Goal: Information Seeking & Learning: Learn about a topic

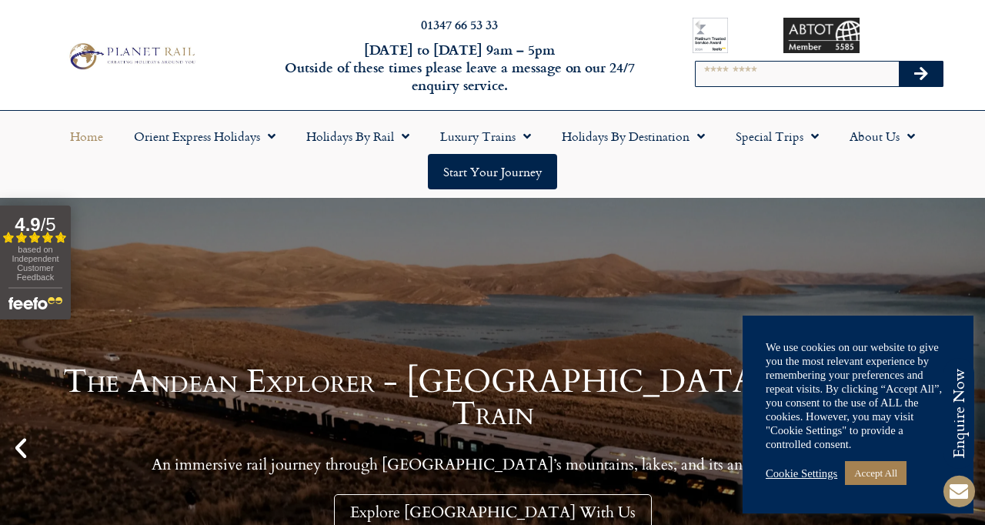
scroll to position [32, 0]
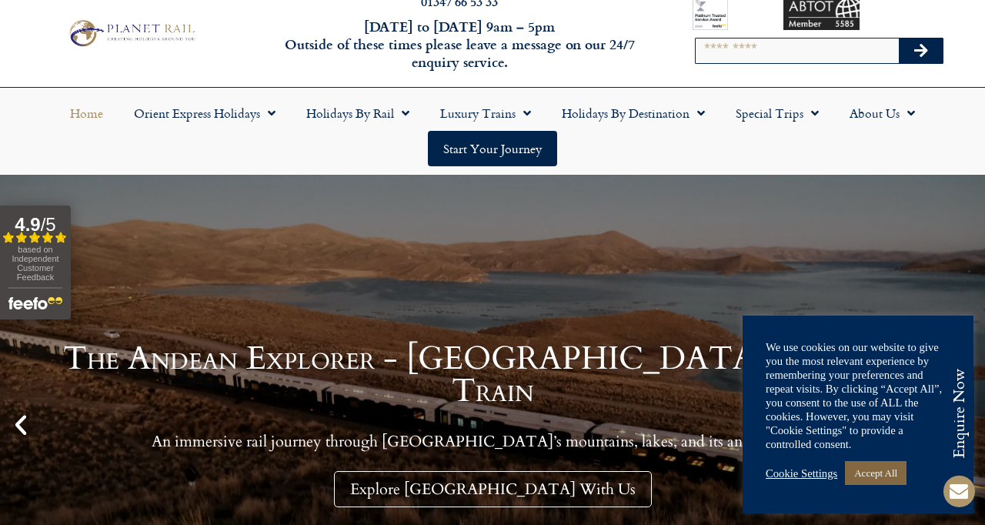
click at [892, 477] on link "Accept All" at bounding box center [876, 473] width 62 height 24
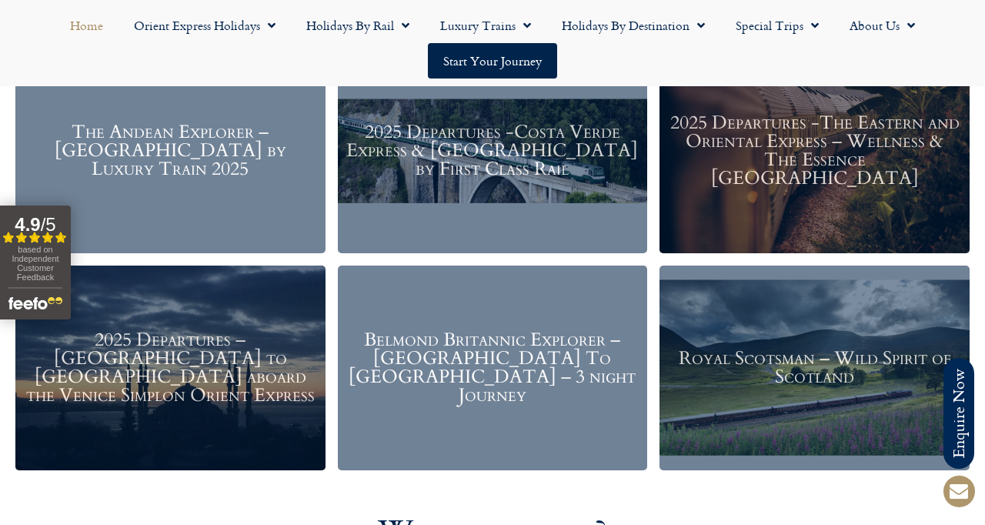
scroll to position [1887, 0]
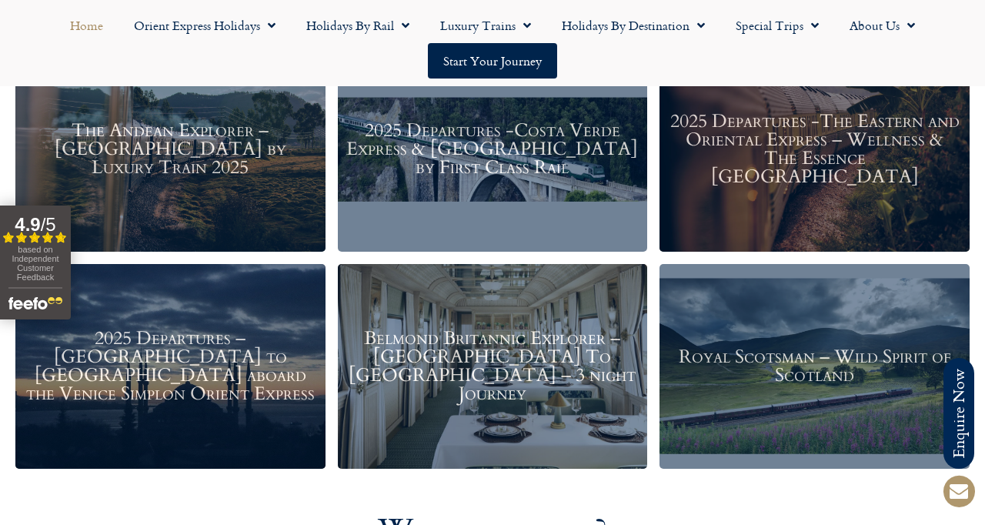
click at [526, 359] on h3 "Belmond Britannic Explorer – London To The Lake District – 3 night Journey" at bounding box center [493, 366] width 295 height 74
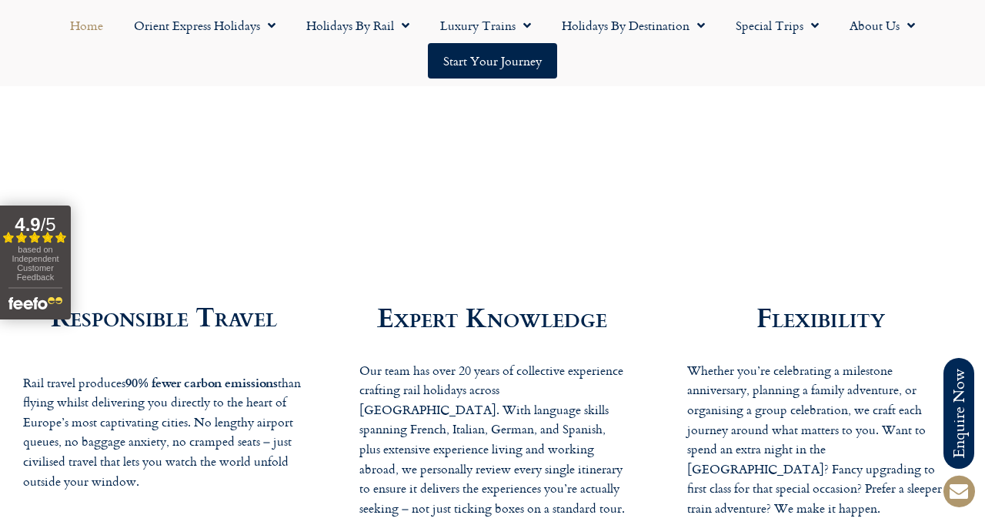
scroll to position [2504, 0]
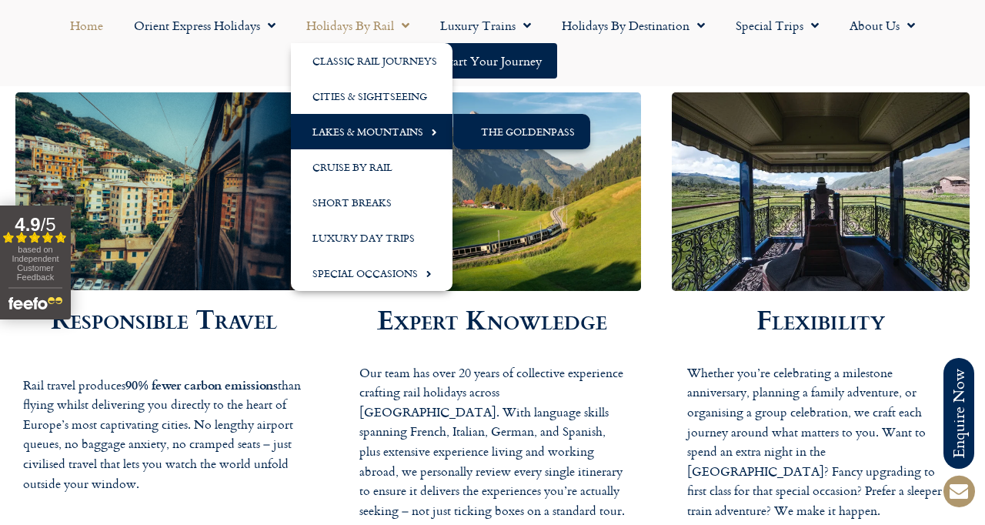
click at [492, 133] on link "The GoldenPass" at bounding box center [521, 131] width 137 height 35
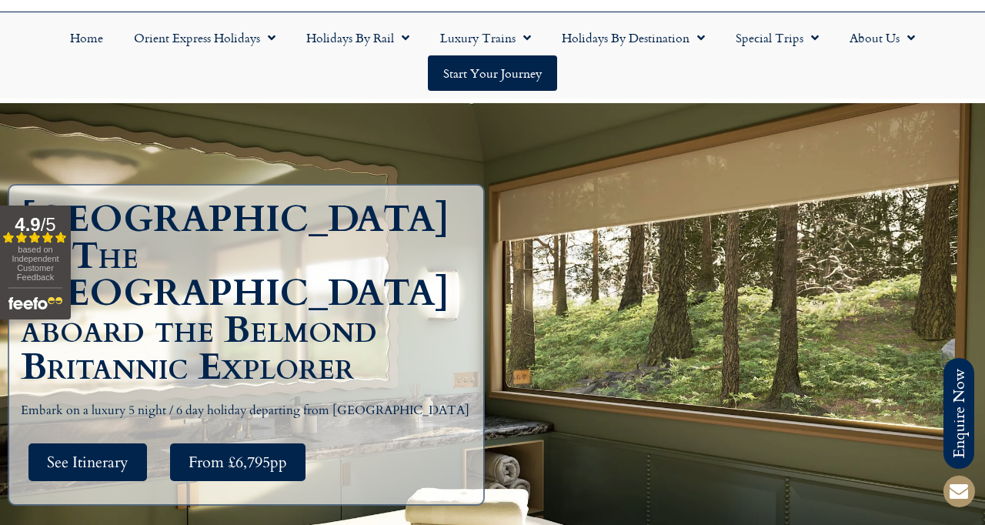
scroll to position [118, 0]
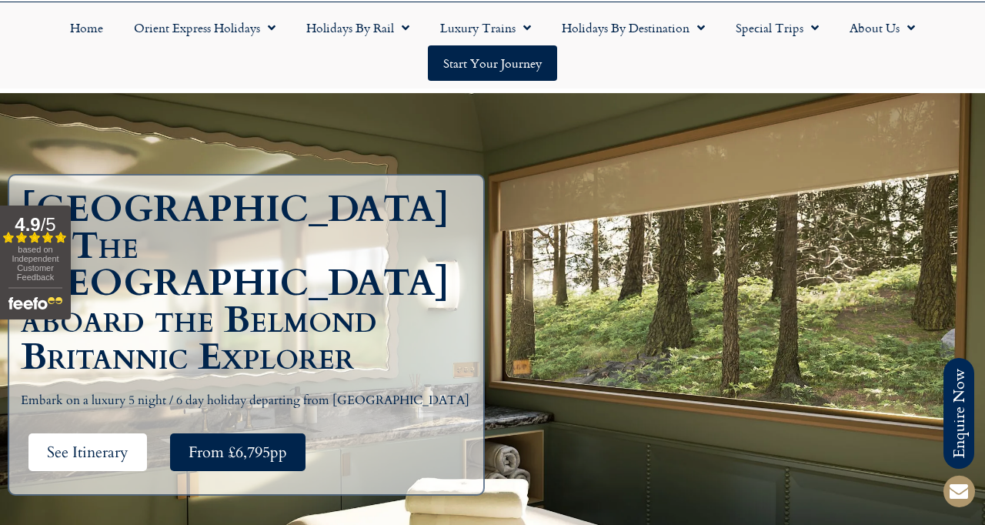
click at [82, 443] on span "See Itinerary" at bounding box center [88, 452] width 82 height 19
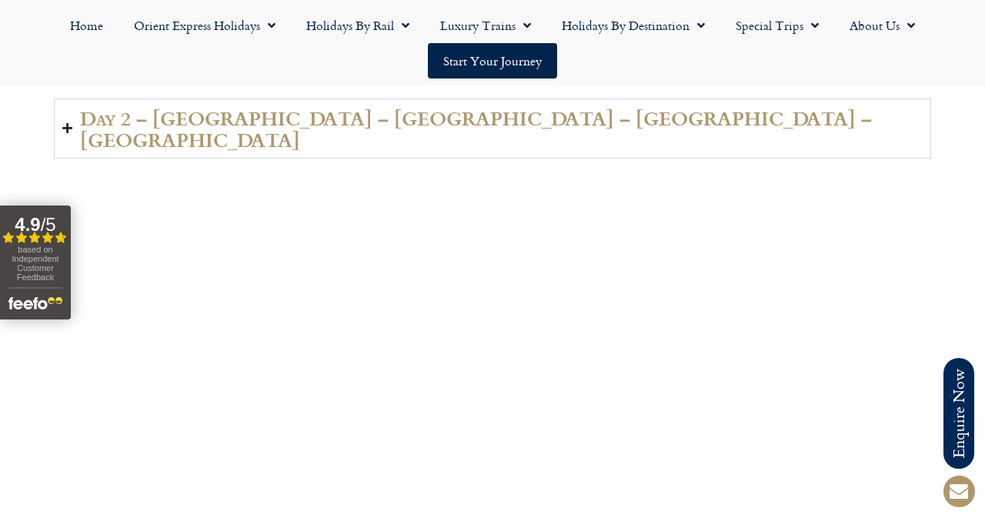
scroll to position [2735, 0]
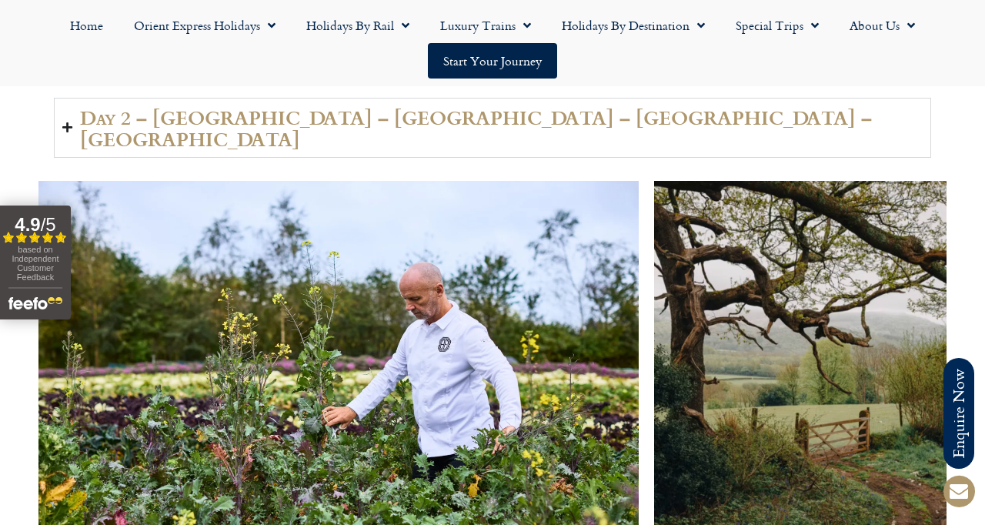
click at [69, 122] on icon "Accordion. Open links with Enter or Space, close with Escape, and navigate with…" at bounding box center [67, 128] width 10 height 12
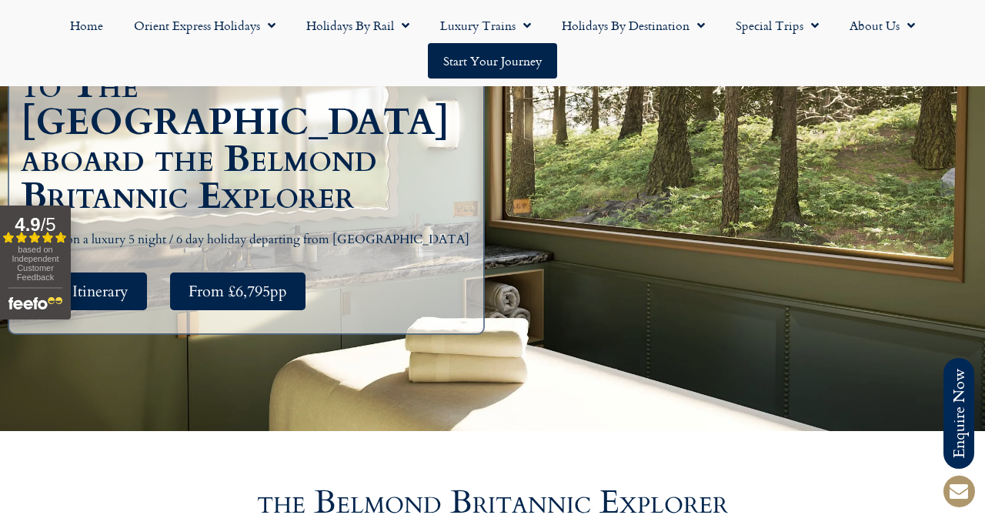
scroll to position [273, 0]
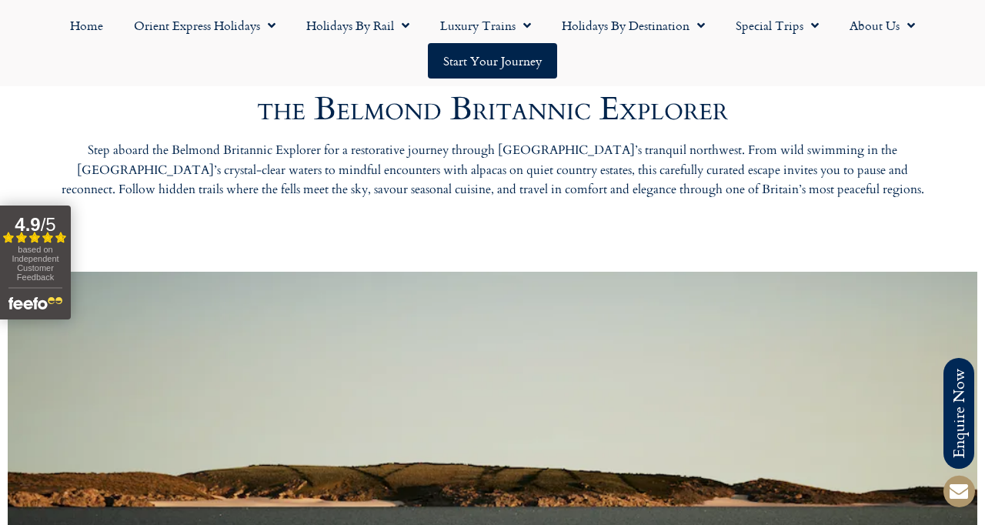
scroll to position [728, 0]
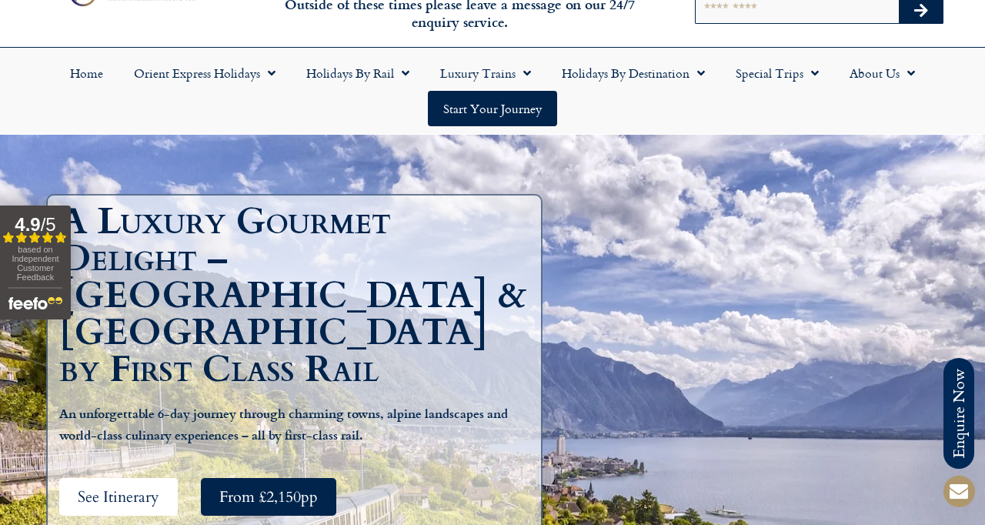
click at [125, 487] on span "See Itinerary" at bounding box center [119, 496] width 82 height 19
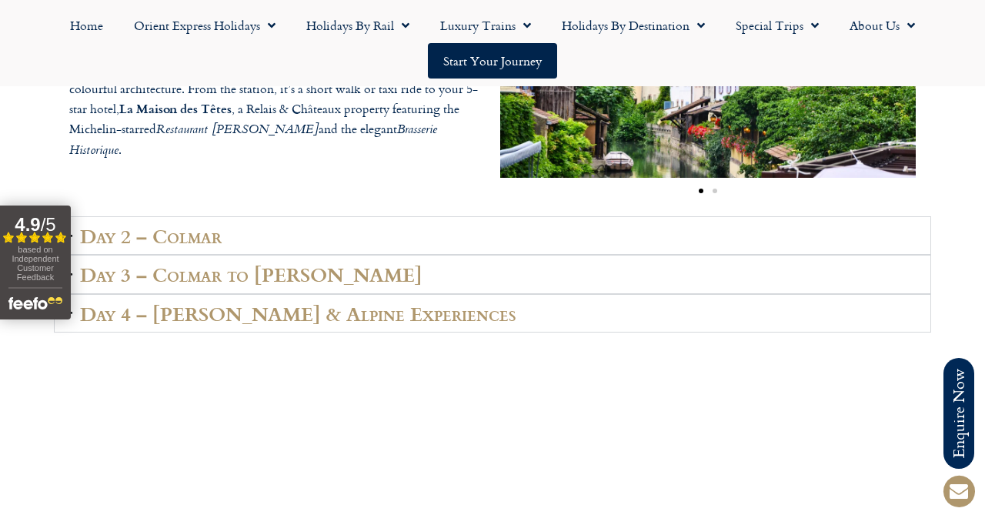
scroll to position [2392, 0]
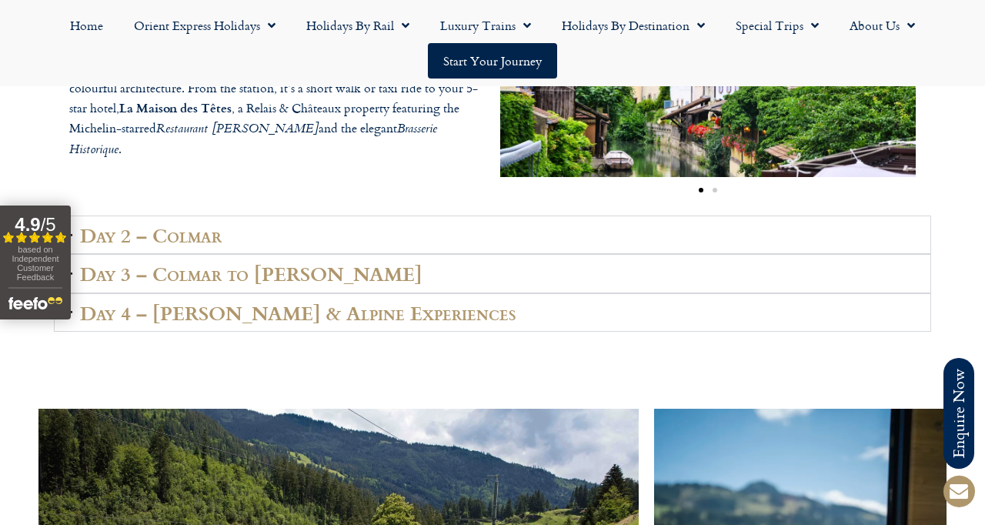
click at [69, 241] on icon "Accordion. Open links with Enter or Space, close with Escape, and navigate with…" at bounding box center [67, 235] width 10 height 12
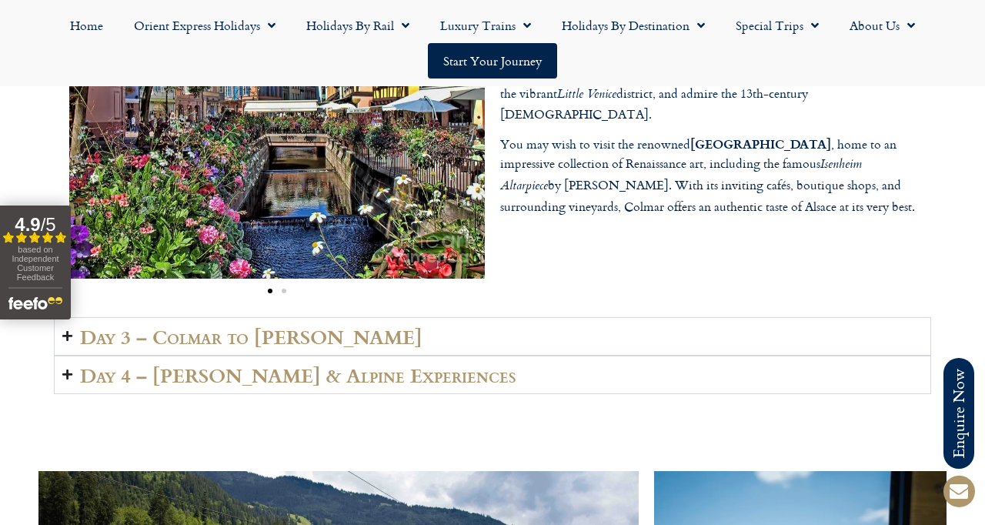
scroll to position [2382, 0]
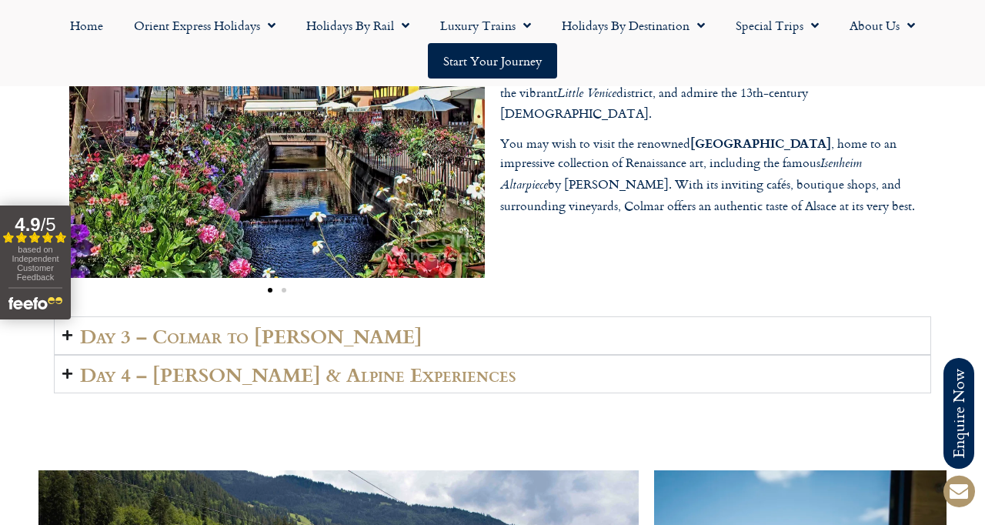
click at [66, 341] on icon "Accordion. Open links with Enter or Space, close with Escape, and navigate with…" at bounding box center [67, 335] width 10 height 12
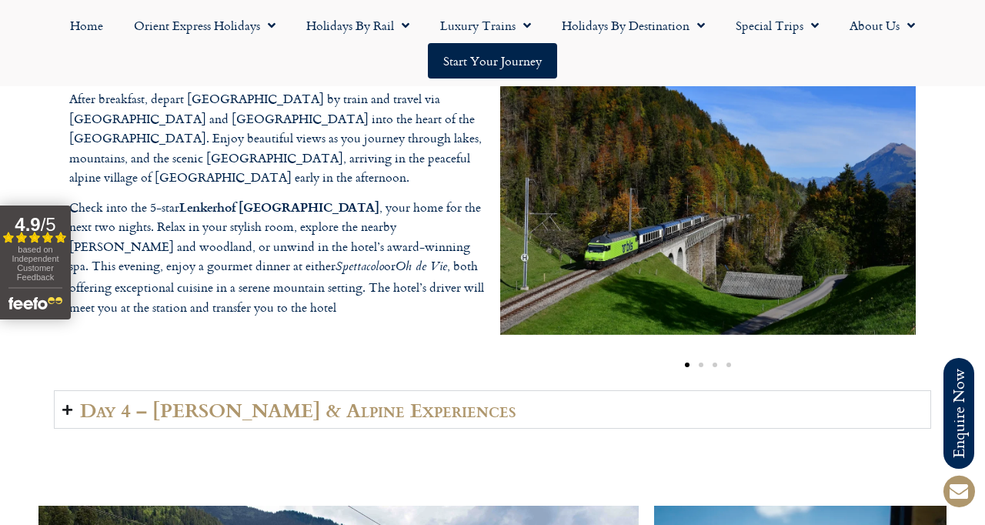
scroll to position [2325, 0]
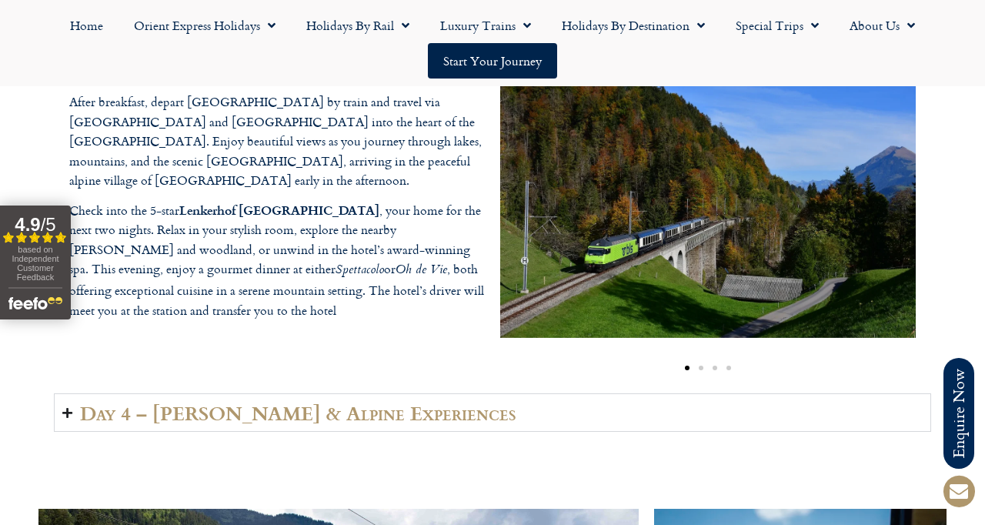
click at [62, 260] on div "based on Independent Customer Feedback" at bounding box center [35, 266] width 54 height 42
click at [292, 337] on div "After breakfast, depart Colmar by train and travel via Basel and Bern into the …" at bounding box center [277, 211] width 431 height 252
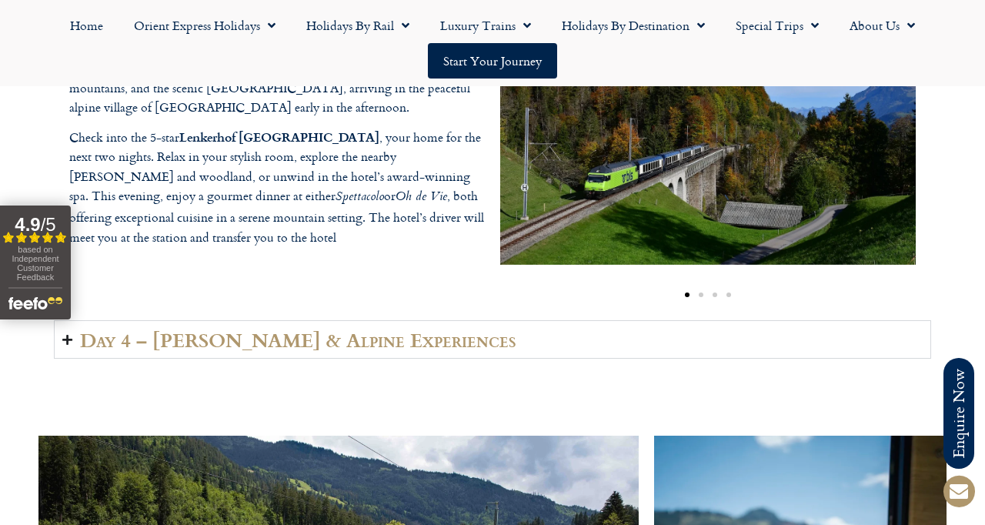
scroll to position [2421, 0]
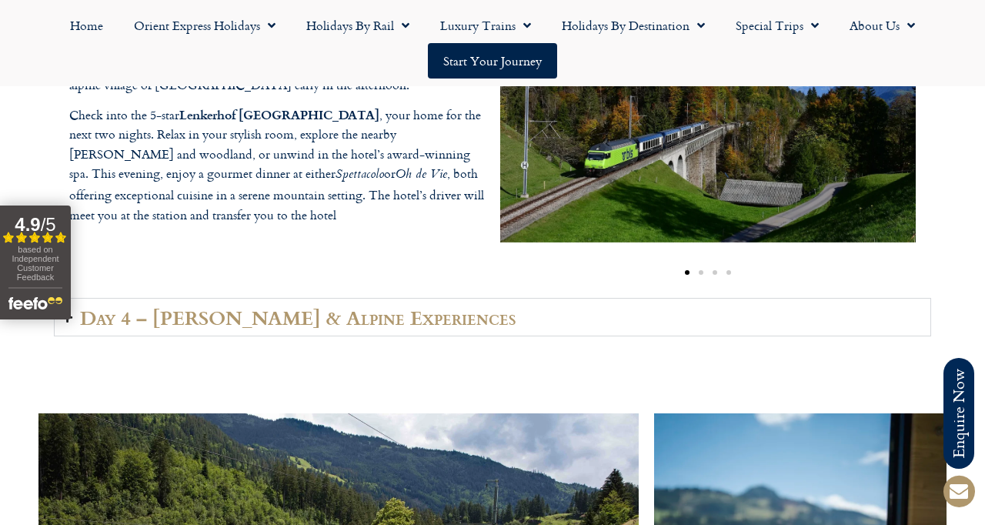
click at [65, 323] on icon "Accordion. Open links with Enter or Space, close with Escape, and navigate with…" at bounding box center [67, 318] width 10 height 12
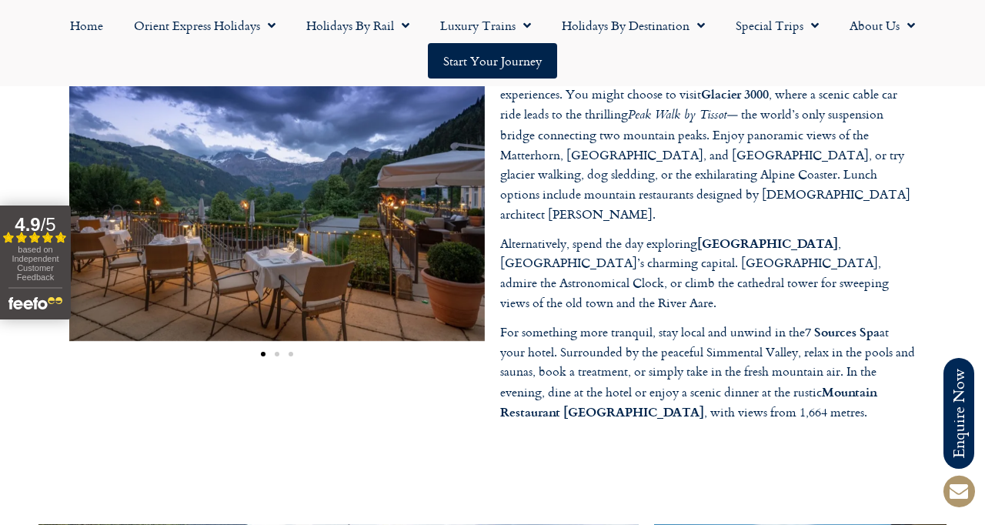
scroll to position [2325, 0]
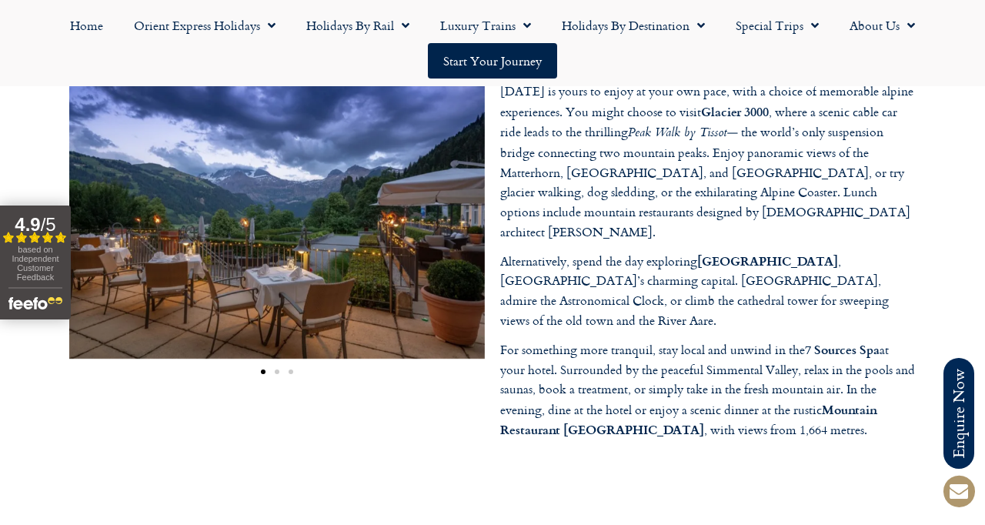
click at [276, 267] on div "Image Carousel" at bounding box center [277, 232] width 416 height 300
click at [277, 374] on span "Go to slide 2" at bounding box center [277, 371] width 5 height 5
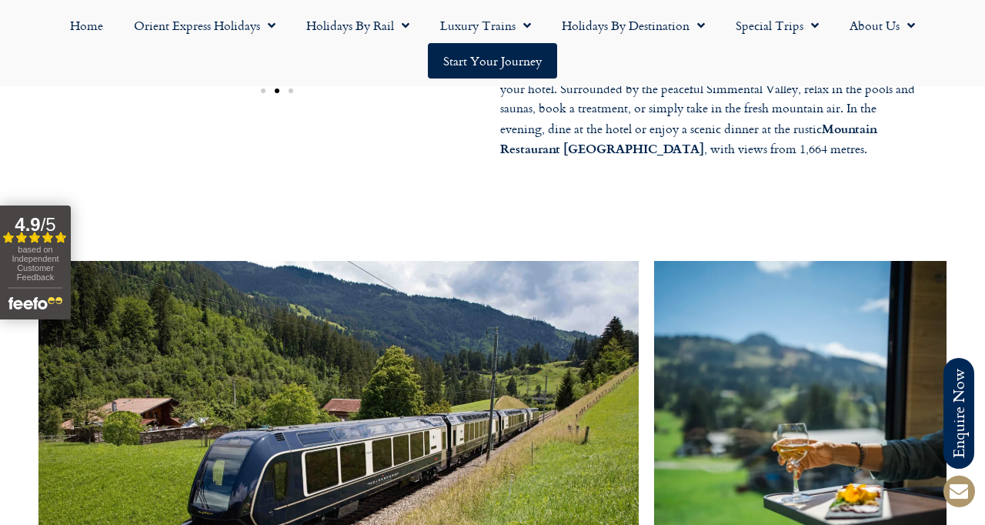
scroll to position [2649, 0]
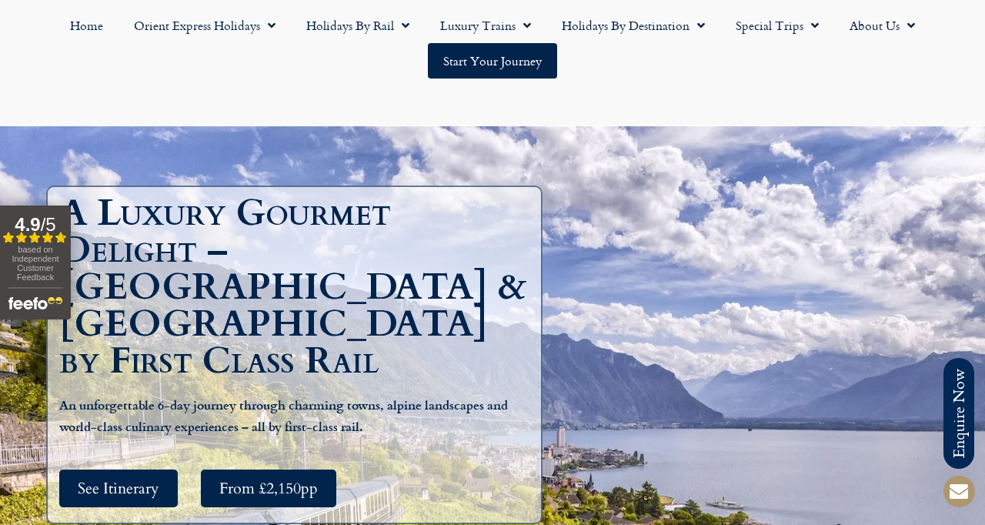
scroll to position [157, 0]
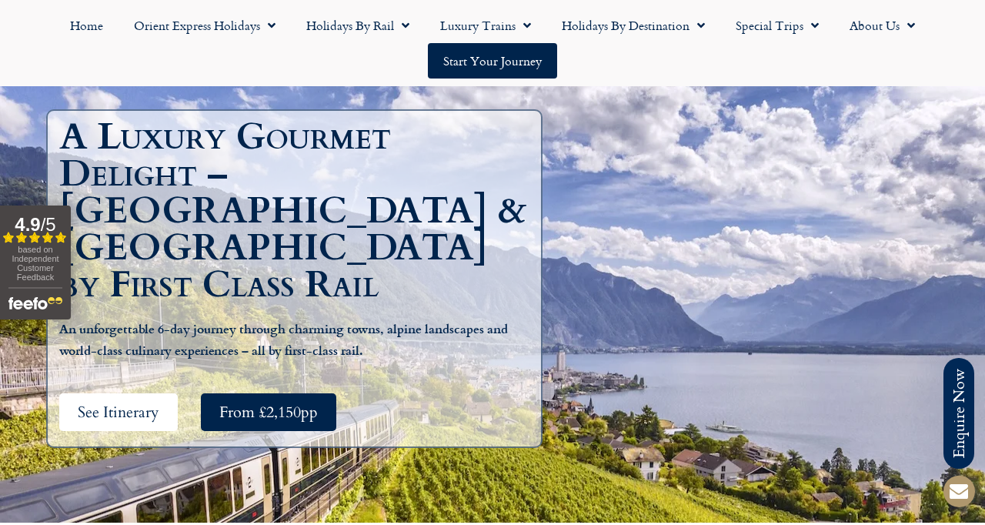
click at [152, 403] on span "See Itinerary" at bounding box center [119, 412] width 82 height 19
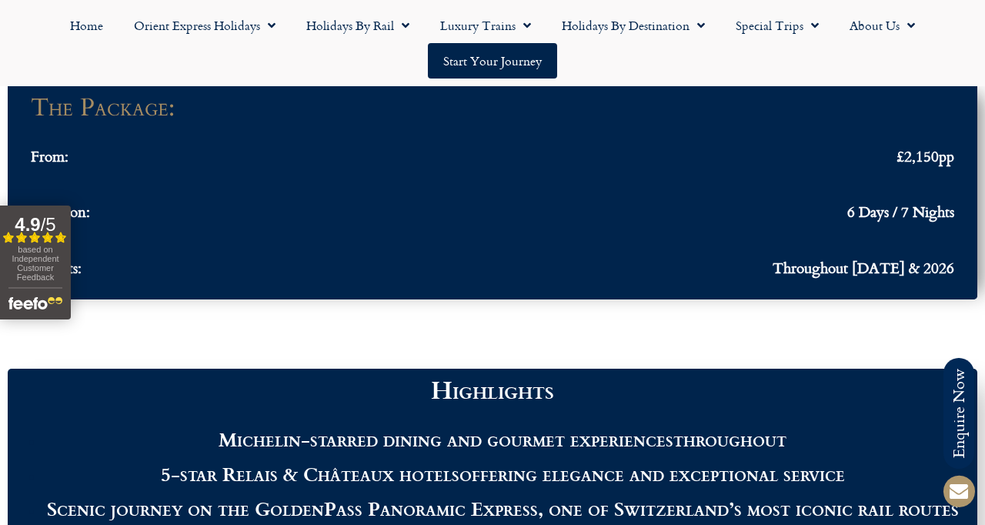
scroll to position [1394, 0]
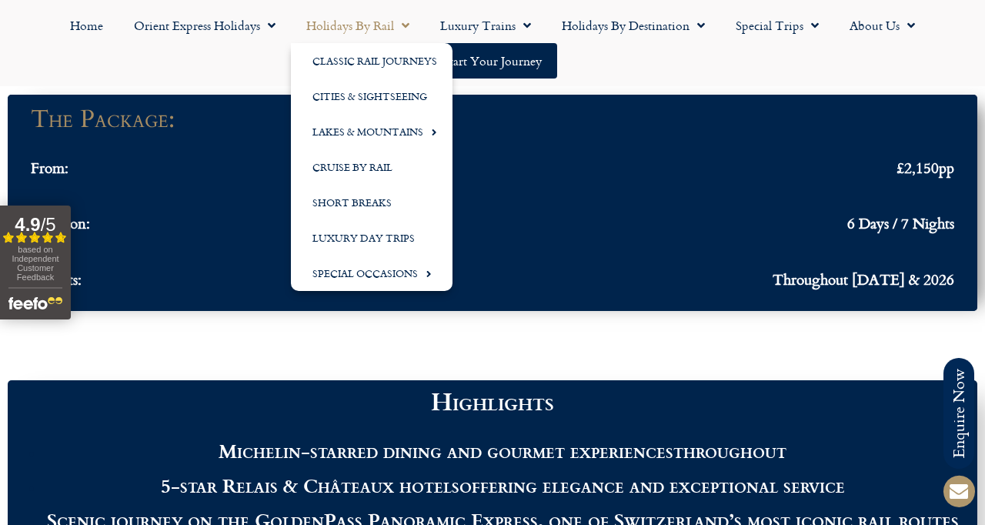
click at [400, 25] on span "Menu" at bounding box center [401, 26] width 15 height 28
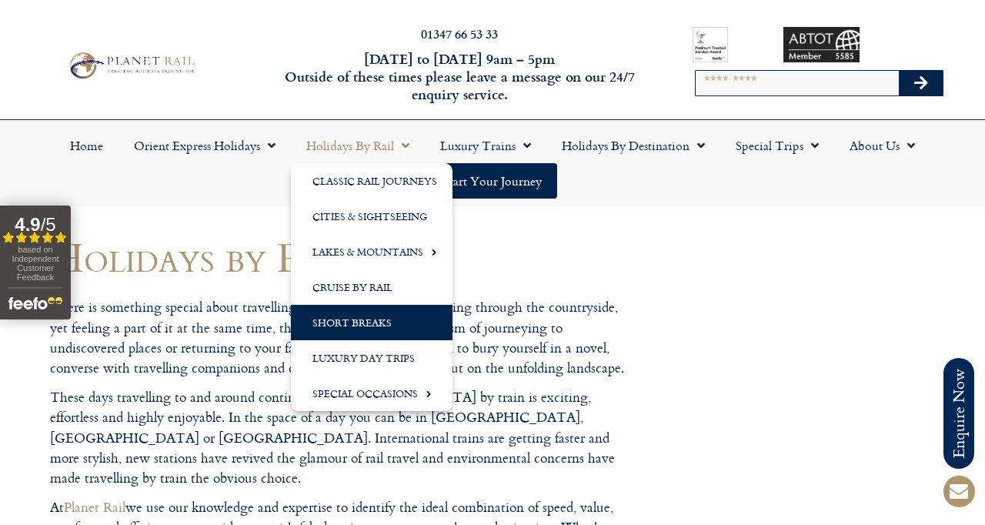
click at [354, 320] on link "Short Breaks" at bounding box center [372, 322] width 162 height 35
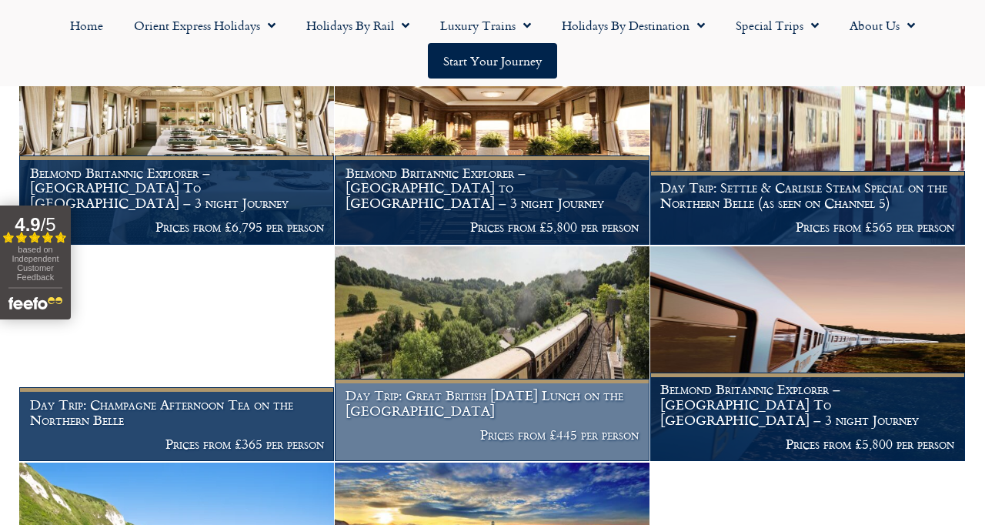
scroll to position [421, 0]
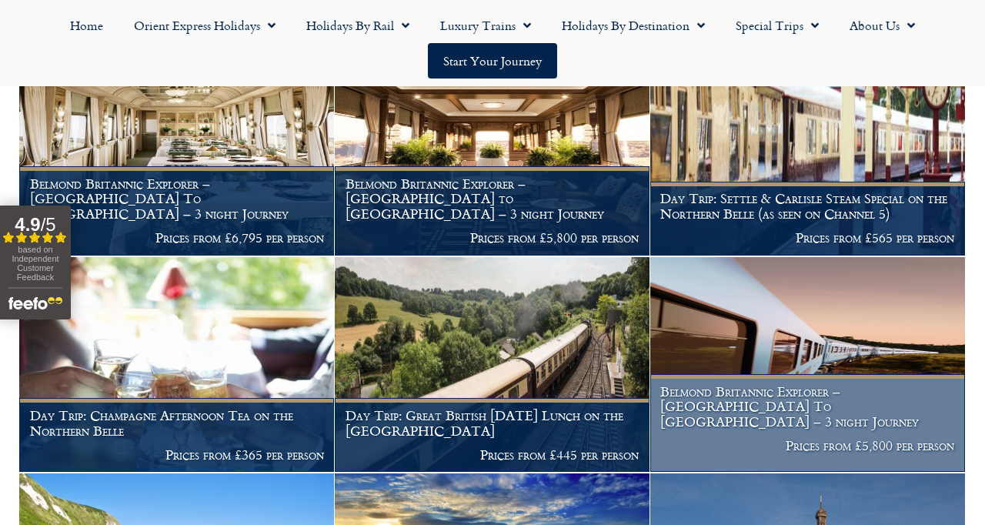
click at [797, 345] on img at bounding box center [807, 365] width 315 height 216
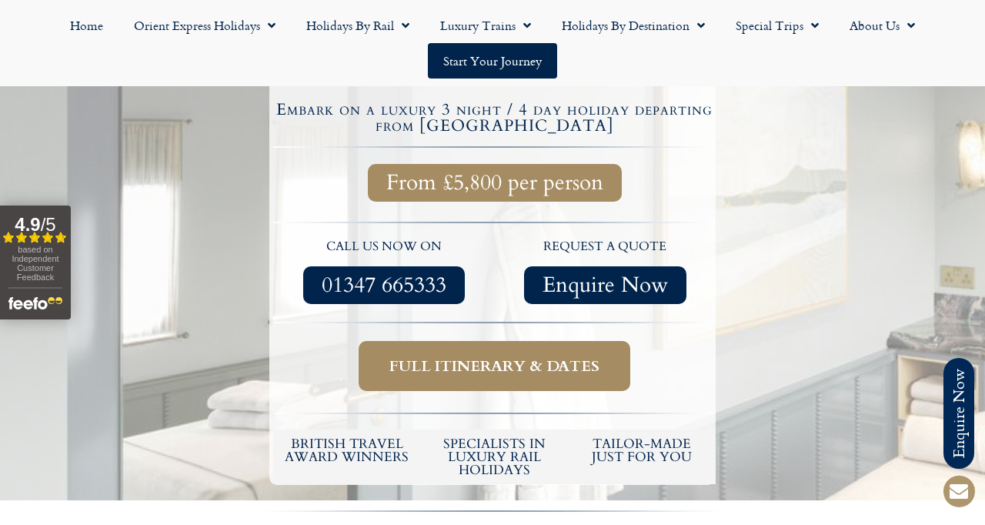
scroll to position [481, 0]
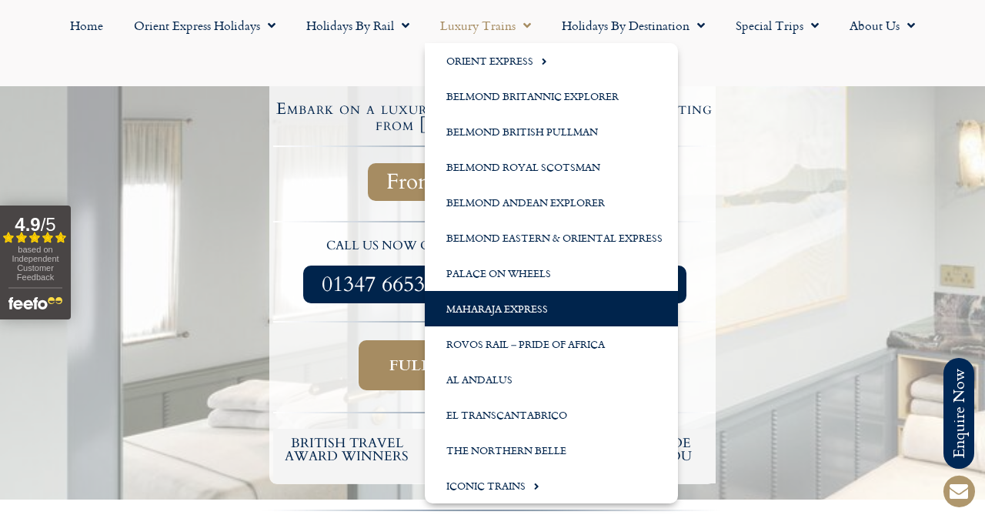
click at [476, 306] on link "Maharaja Express" at bounding box center [551, 308] width 253 height 35
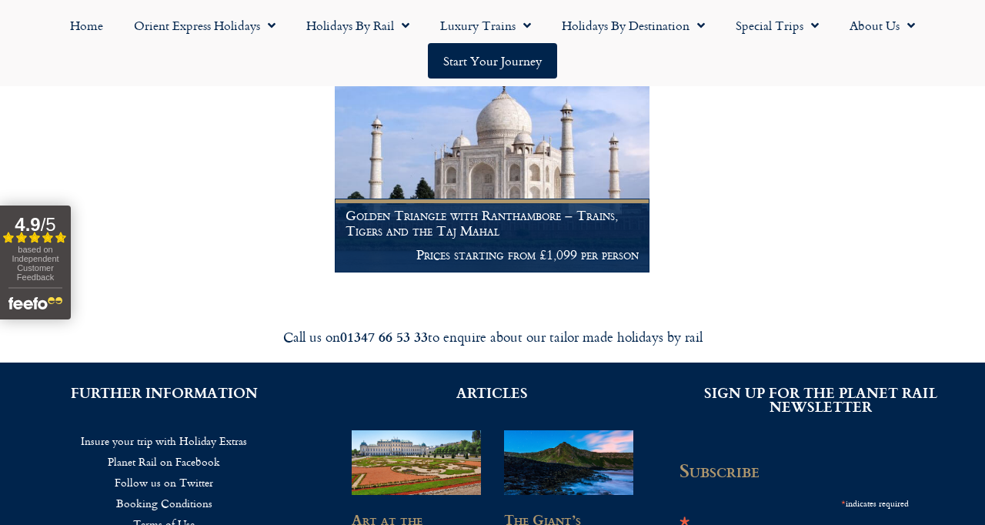
scroll to position [351, 0]
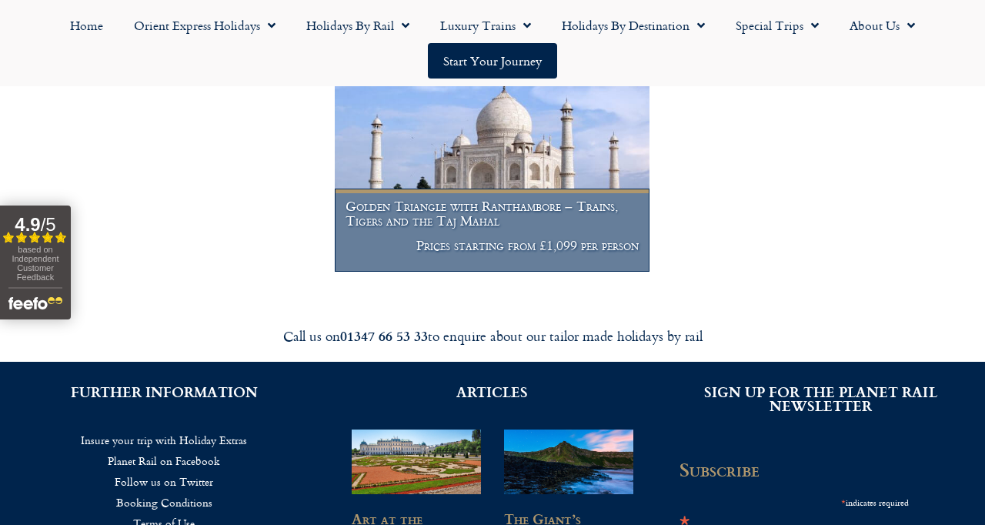
click at [489, 253] on p "Prices starting from £1,099 per person" at bounding box center [493, 245] width 294 height 15
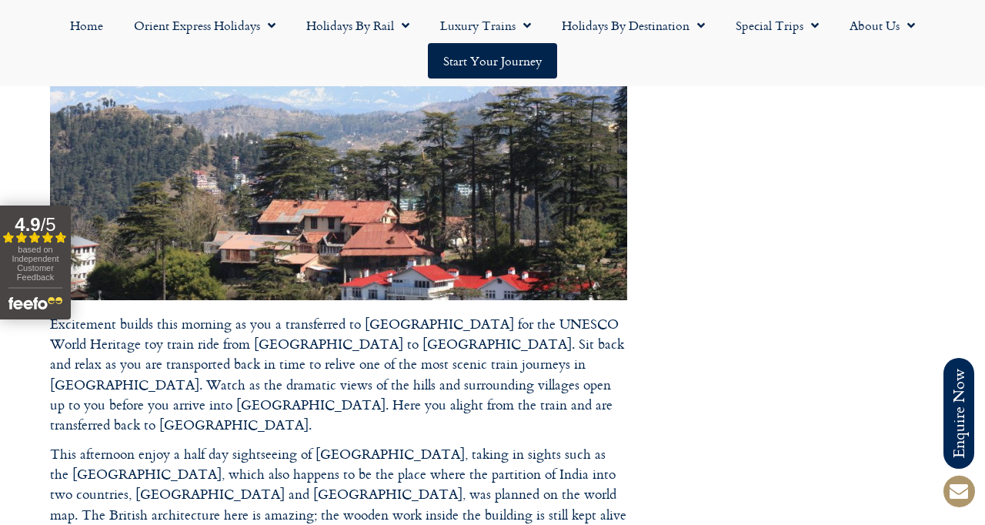
scroll to position [9907, 0]
